Goal: Task Accomplishment & Management: Complete application form

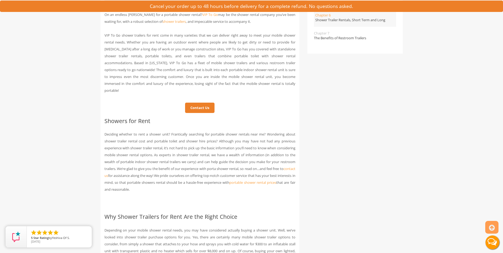
scroll to position [212, 0]
click at [194, 104] on link "Contact Us" at bounding box center [199, 107] width 29 height 10
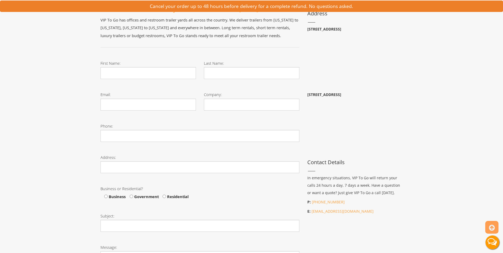
scroll to position [106, 0]
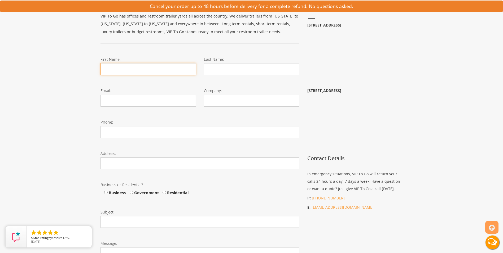
click at [162, 71] on input "First Name:" at bounding box center [147, 69] width 95 height 12
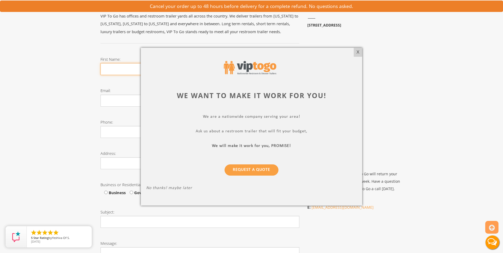
type input "James"
type input "Atkinson"
type input "jatkinson@covenantgreer.org"
type input "Covenant Church"
type input "(864) 325-4691"
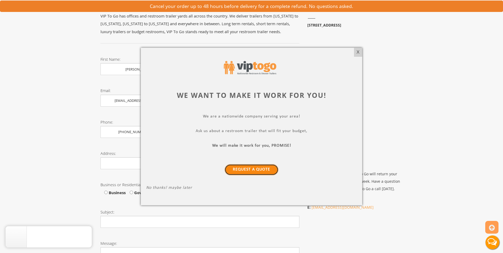
click at [260, 168] on link "Request a Quote" at bounding box center [252, 169] width 54 height 11
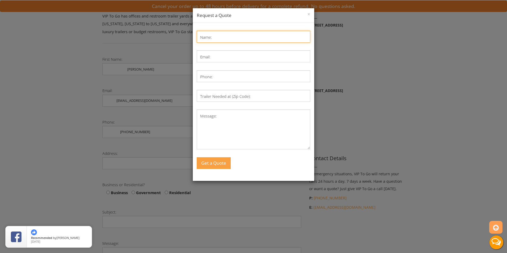
click at [225, 35] on input "Name:" at bounding box center [253, 37] width 113 height 12
type input "James Timothy Atkinson"
type input "jatkinson@covenantgreer.org"
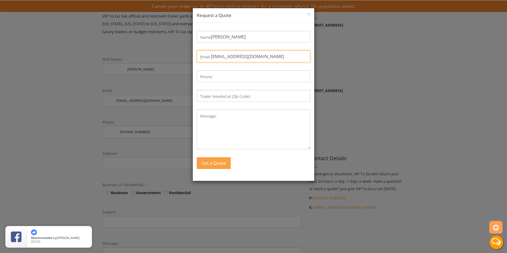
type input "8643254691"
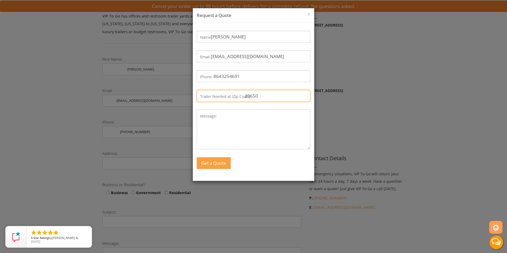
click at [265, 93] on input "29650" at bounding box center [253, 96] width 113 height 12
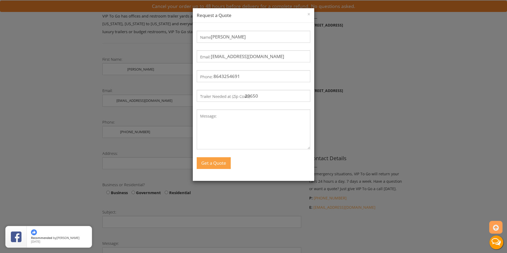
click at [228, 97] on label "Trailer Needed at (Zip Code):" at bounding box center [225, 97] width 51 height 8
click at [228, 97] on input "29650" at bounding box center [253, 96] width 113 height 12
click at [228, 97] on label "Trailer Needed at (Zip Code):" at bounding box center [225, 97] width 51 height 8
click at [228, 97] on input "29650" at bounding box center [253, 96] width 113 height 12
click at [228, 97] on label "Trailer Needed at (Zip Code):" at bounding box center [225, 97] width 51 height 8
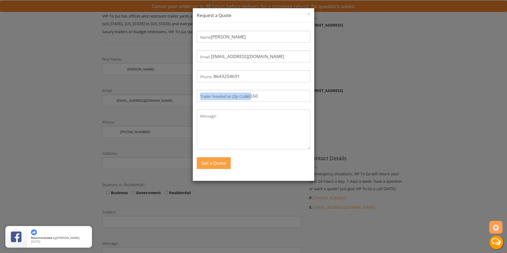
click at [228, 97] on input "29650" at bounding box center [253, 96] width 113 height 12
drag, startPoint x: 228, startPoint y: 97, endPoint x: 264, endPoint y: 96, distance: 35.8
click at [264, 96] on input "29650" at bounding box center [253, 96] width 113 height 12
type input "2"
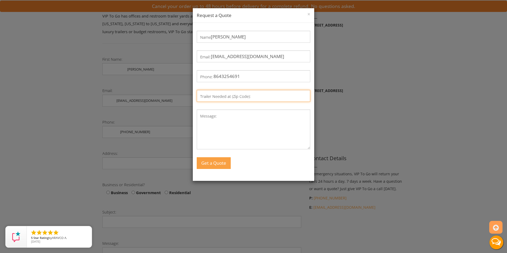
click at [265, 98] on input "Trailer Needed at (Zip Code):" at bounding box center [253, 96] width 113 height 12
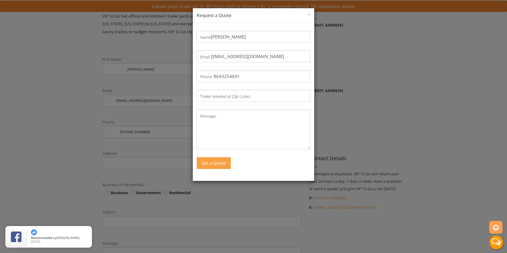
drag, startPoint x: 265, startPoint y: 98, endPoint x: 480, endPoint y: 150, distance: 221.6
click at [486, 154] on div "× Request a Quote Name: James Timothy Atkinson Email: jatkinson@covenantgreer.o…" at bounding box center [253, 126] width 507 height 253
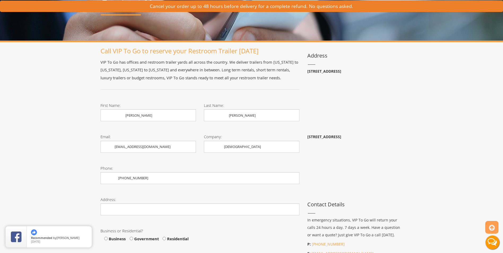
scroll to position [53, 0]
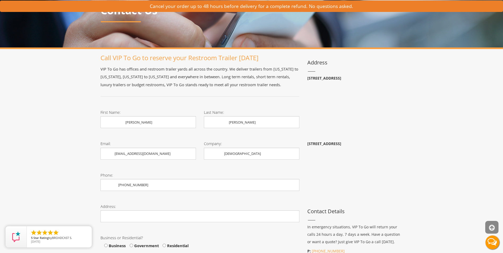
click at [492, 229] on icon at bounding box center [492, 227] width 6 height 13
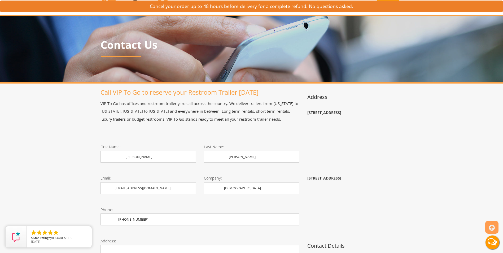
scroll to position [0, 0]
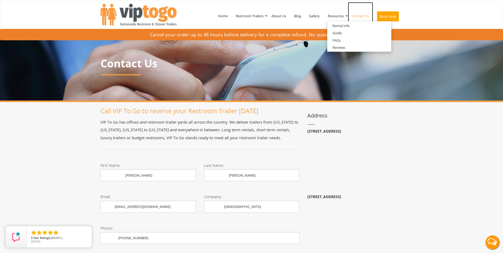
click at [364, 16] on link "Contact Us" at bounding box center [360, 16] width 25 height 28
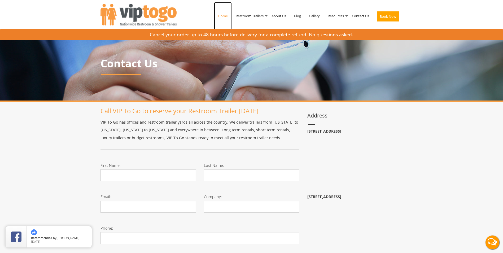
click at [217, 15] on link "Home" at bounding box center [223, 16] width 18 height 28
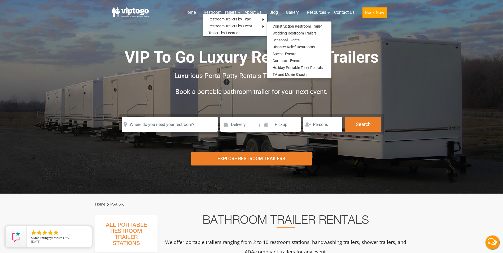
click at [450, 94] on div "Risk-Free Reservation! Free cancellation up to 48 hours before delivery. Book n…" at bounding box center [251, 97] width 503 height 194
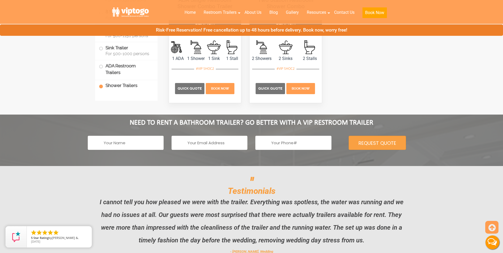
scroll to position [2493, 0]
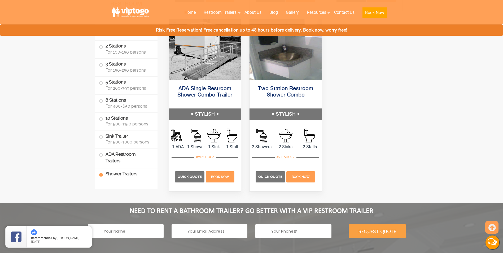
click at [137, 227] on input "Contact form" at bounding box center [126, 231] width 76 height 14
type input "Jamie Atkinson"
click at [189, 233] on input "Contact form" at bounding box center [210, 231] width 76 height 14
type input "[EMAIL_ADDRESS][DOMAIN_NAME]"
type input "8643254691"
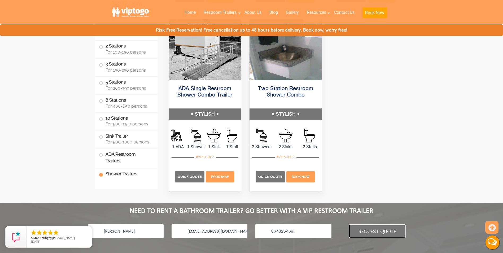
click at [391, 231] on input "REQUEST QUOTE" at bounding box center [377, 231] width 57 height 14
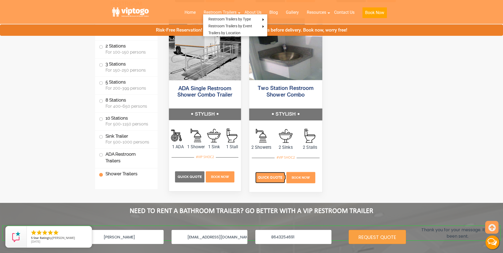
click at [260, 177] on span "Quick Quote" at bounding box center [270, 178] width 24 height 4
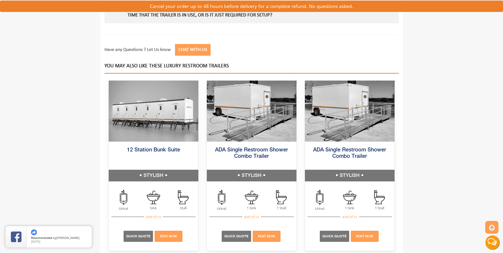
scroll to position [636, 0]
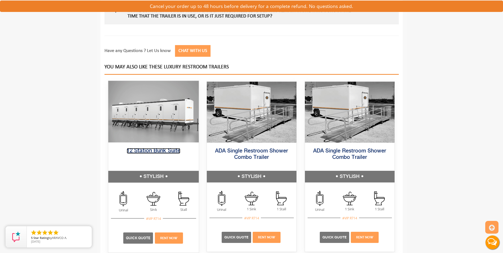
click at [150, 151] on link "12 Station Bunk Suite" at bounding box center [154, 151] width 54 height 6
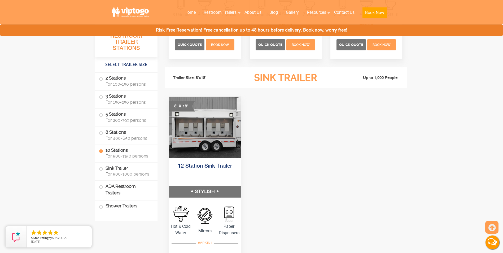
scroll to position [1405, 0]
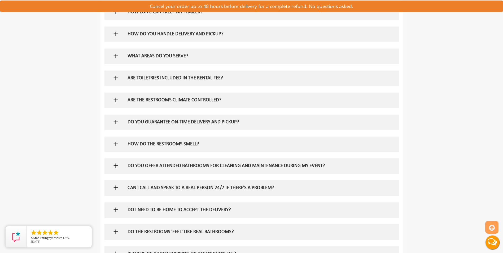
scroll to position [106, 0]
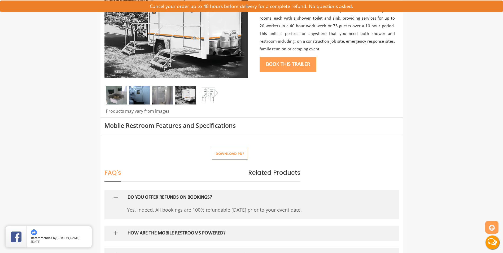
click at [119, 93] on img at bounding box center [116, 95] width 21 height 19
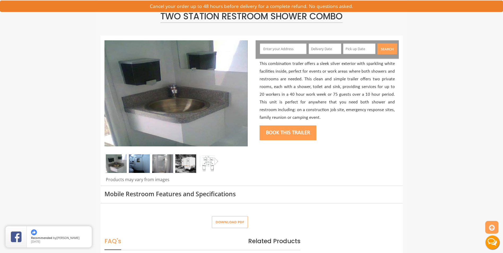
scroll to position [27, 0]
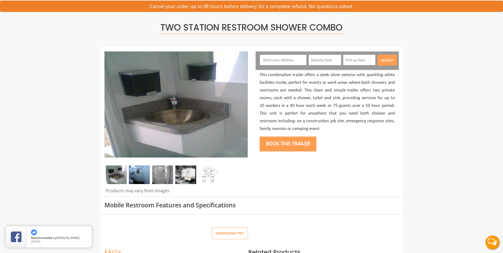
click at [135, 180] on img at bounding box center [139, 174] width 21 height 19
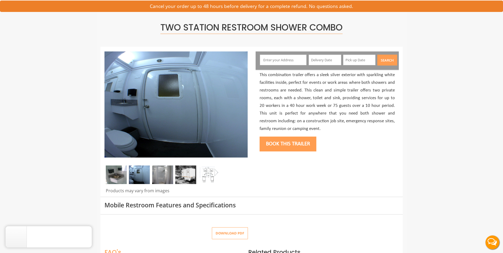
click at [160, 178] on img at bounding box center [162, 174] width 21 height 19
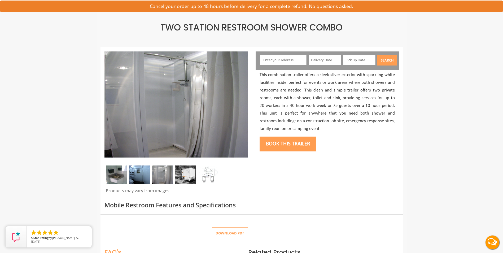
click at [185, 179] on img at bounding box center [185, 174] width 21 height 19
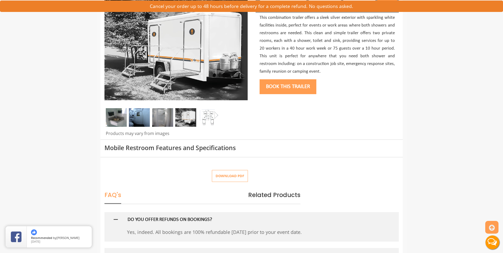
scroll to position [186, 0]
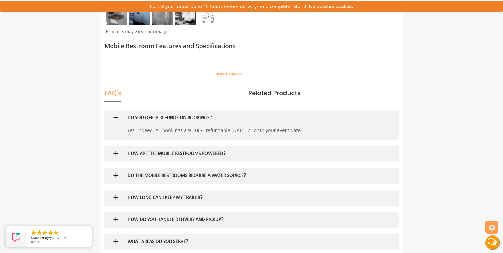
click at [181, 152] on h5 "HOW ARE THE MOBILE RESTROOMS POWERED?" at bounding box center [243, 154] width 231 height 6
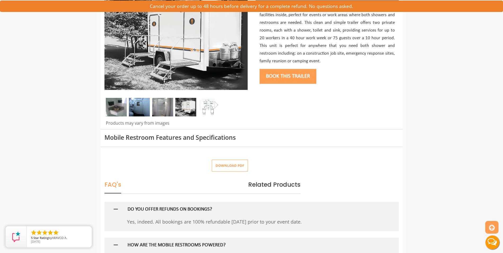
scroll to position [0, 0]
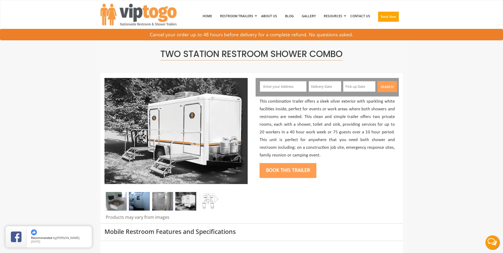
click at [239, 37] on div "Cancel your order up to 48 hours before delivery for a complete refund. No ques…" at bounding box center [251, 34] width 503 height 11
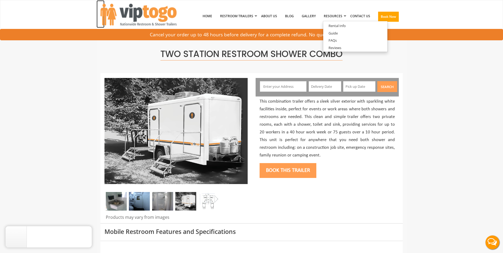
click at [127, 11] on img at bounding box center [138, 15] width 76 height 22
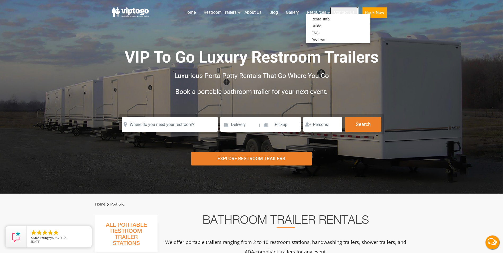
click at [347, 10] on link "Contact Us" at bounding box center [344, 13] width 28 height 12
